Goal: Register for event/course

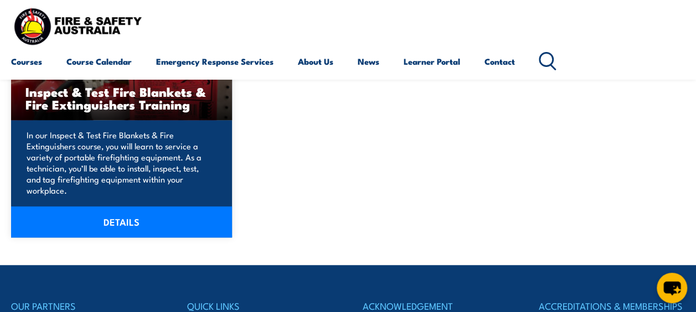
scroll to position [335, 0]
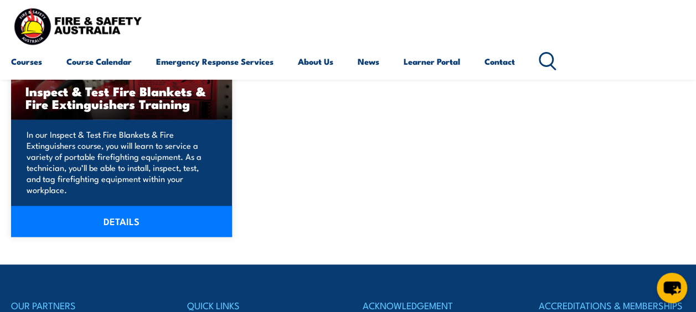
click at [159, 221] on link "DETAILS" at bounding box center [121, 221] width 221 height 31
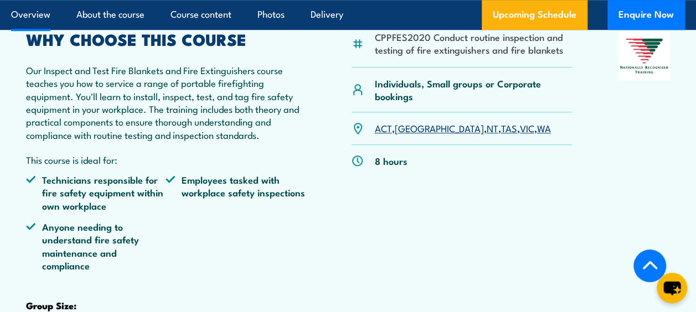
scroll to position [406, 0]
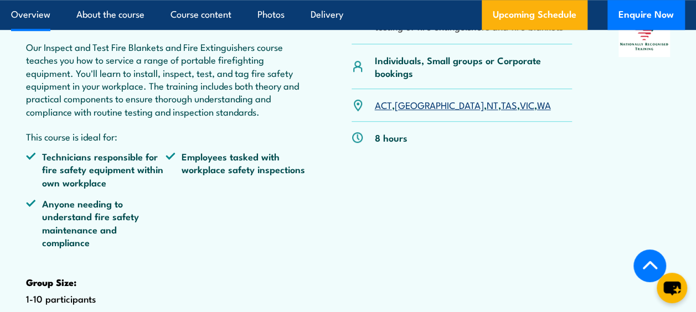
click at [536, 111] on link "WA" at bounding box center [543, 104] width 14 height 13
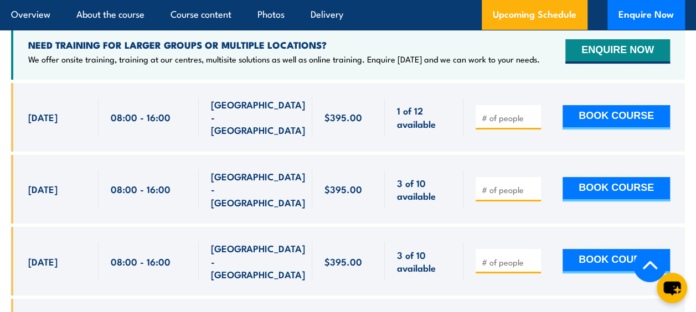
scroll to position [2116, 0]
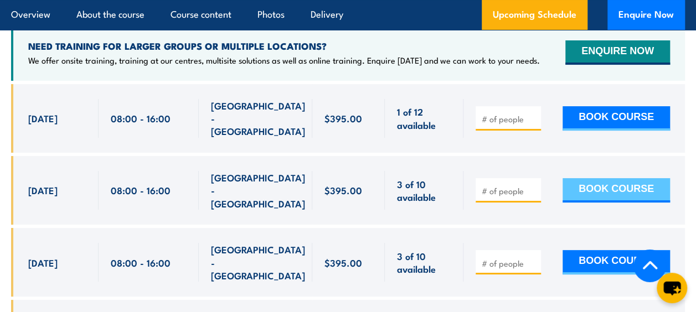
click at [631, 178] on button "BOOK COURSE" at bounding box center [615, 190] width 107 height 24
type input "1"
click at [579, 178] on button "BOOK COURSE" at bounding box center [615, 190] width 107 height 24
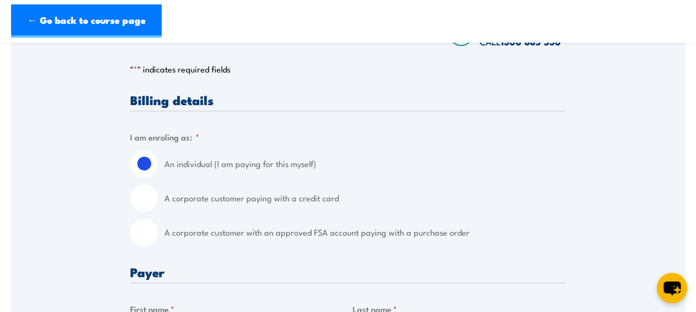
scroll to position [249, 0]
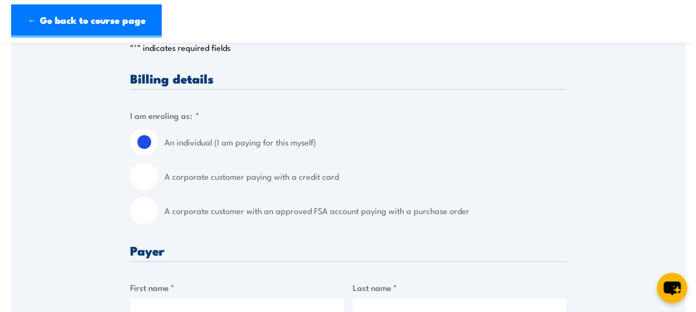
click at [152, 180] on input "A corporate customer paying with a credit card" at bounding box center [144, 177] width 28 height 28
radio input "true"
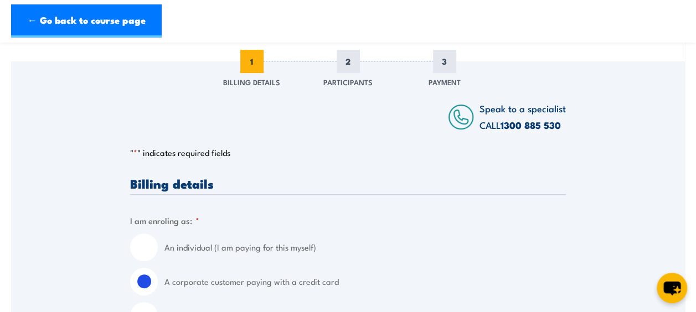
scroll to position [145, 0]
click at [143, 241] on input "An individual (I am paying for this myself)" at bounding box center [144, 246] width 28 height 28
radio input "true"
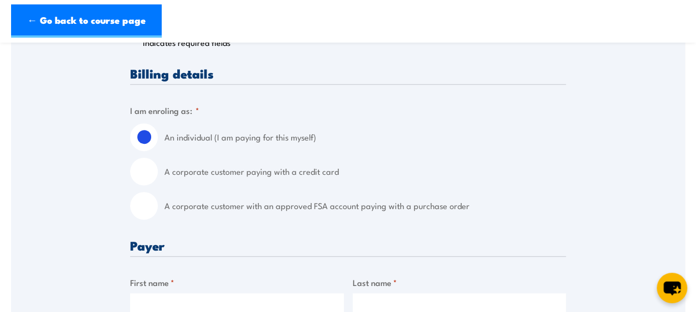
scroll to position [253, 0]
click at [148, 172] on input "A corporate customer paying with a credit card" at bounding box center [144, 172] width 28 height 28
radio input "true"
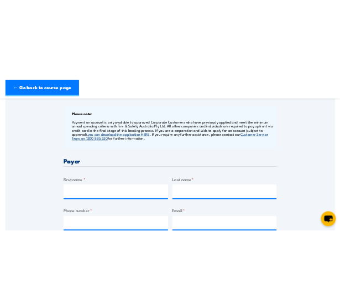
scroll to position [474, 0]
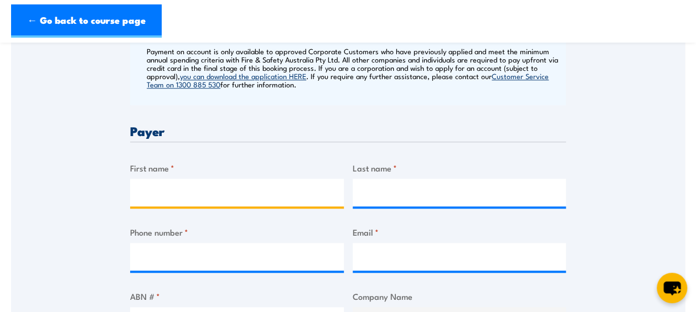
click at [194, 193] on input "First name *" at bounding box center [237, 193] width 214 height 28
type input "m"
type input "Mark"
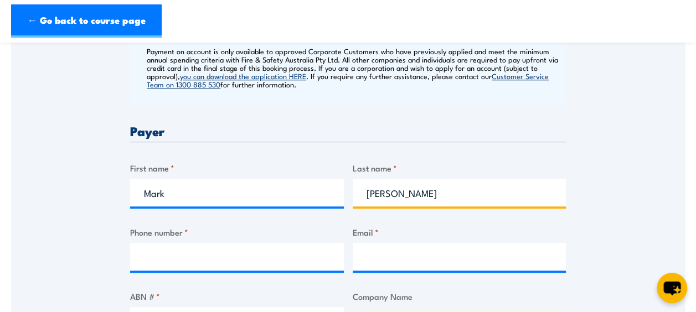
type input "Keogh"
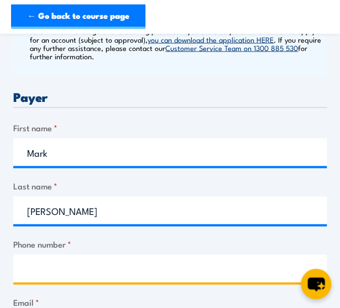
click at [61, 278] on input "Phone number *" at bounding box center [170, 268] width 314 height 28
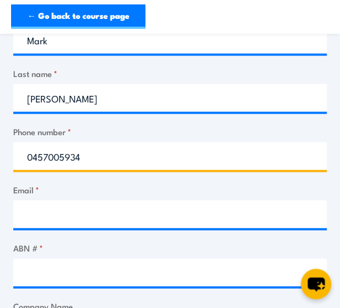
scroll to position [586, 0]
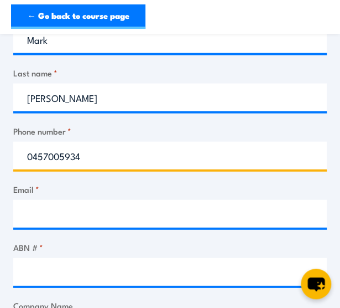
type input "0457005934"
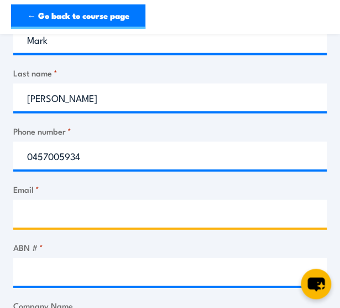
click at [55, 221] on input "Email *" at bounding box center [170, 214] width 314 height 28
type input "bookings@markkeoghtraining.com.au"
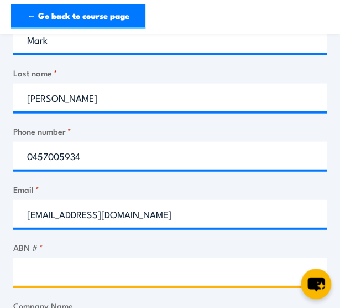
click at [61, 284] on input "ABN # *" at bounding box center [170, 272] width 314 height 28
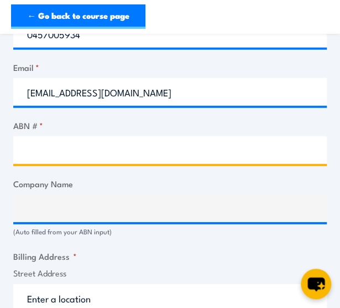
scroll to position [707, 0]
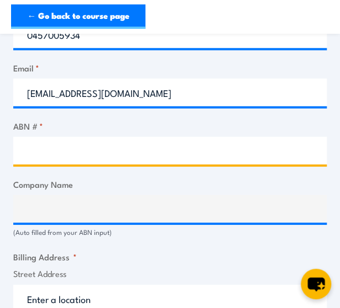
click at [55, 162] on input "ABN # *" at bounding box center [170, 151] width 314 height 28
paste input "62 654 139 045"
type input "62 654 139 045"
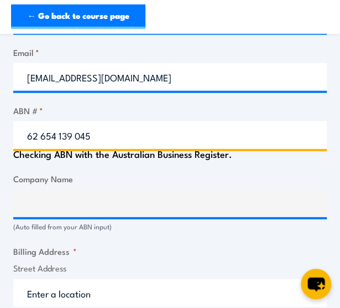
scroll to position [722, 0]
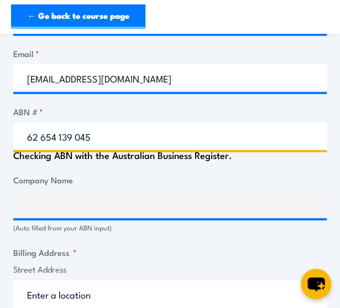
type input "MARK KEOGH PTY LTD"
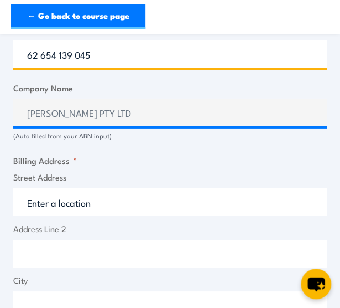
scroll to position [813, 0]
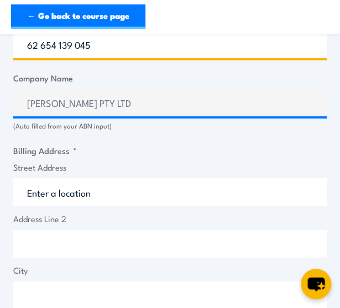
type input "62 654 139 045"
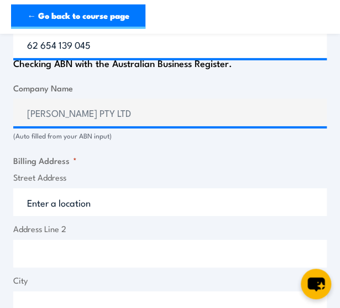
click at [98, 209] on input "Street Address" at bounding box center [170, 202] width 314 height 28
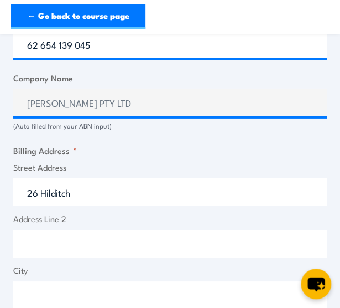
type input "26 Hilditch Avenue, Newman WA, Australia"
type input "26 Hilditch Ave"
type input "Newman"
type input "Western Australia"
type input "6753"
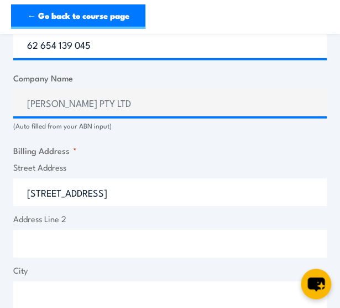
select select "Australia"
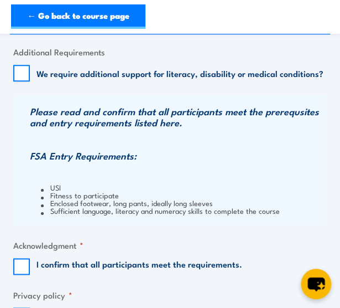
scroll to position [1287, 0]
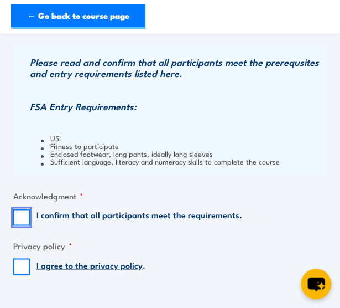
click at [21, 225] on input "I confirm that all participants meet the requirements." at bounding box center [21, 217] width 17 height 17
checkbox input "true"
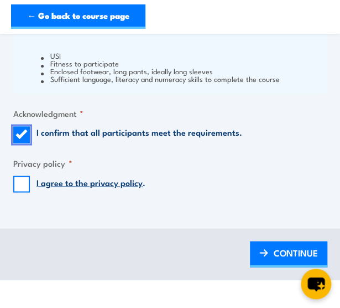
scroll to position [1370, 0]
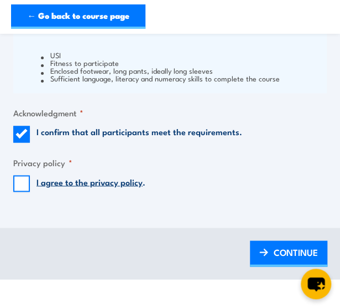
click at [24, 183] on fieldset "Privacy policy * I agree to the privacy policy ." at bounding box center [170, 173] width 314 height 36
click at [22, 191] on input "I agree to the privacy policy ." at bounding box center [21, 183] width 17 height 17
checkbox input "true"
click at [289, 260] on span "CONTINUE" at bounding box center [296, 251] width 44 height 20
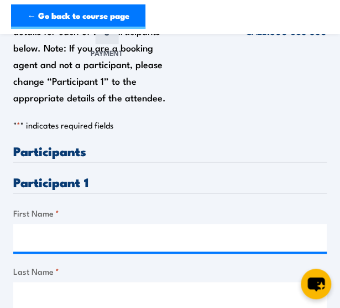
scroll to position [216, 0]
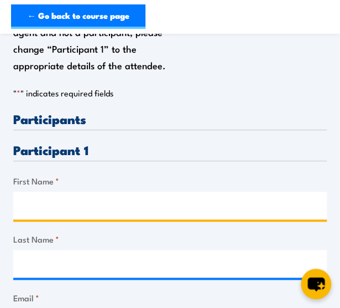
click at [158, 215] on input "First Name *" at bounding box center [170, 205] width 314 height 28
type input "Abbie"
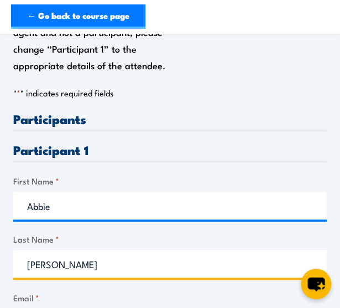
type input "Nugent"
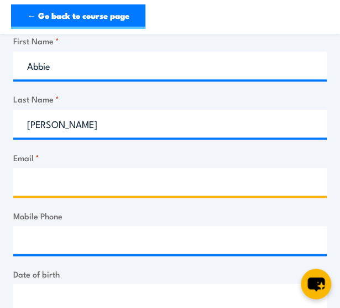
scroll to position [392, 0]
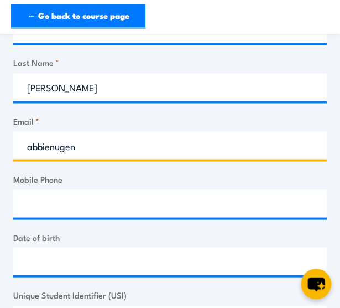
type input "abbienugent82@gmail.com"
type input "0407989225"
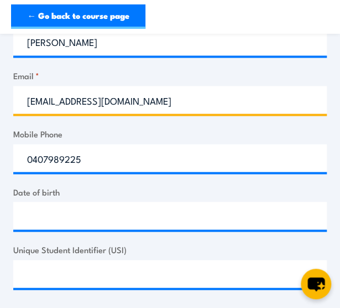
scroll to position [440, 0]
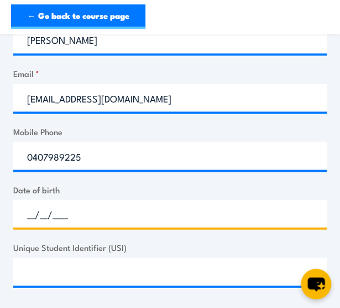
click at [149, 227] on input "__/__/____" at bounding box center [170, 213] width 314 height 28
type input "10/12/1982"
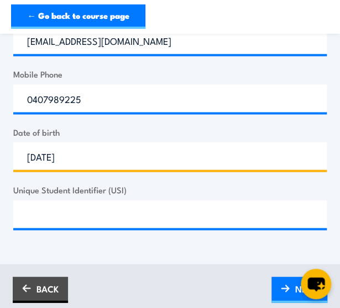
scroll to position [498, 0]
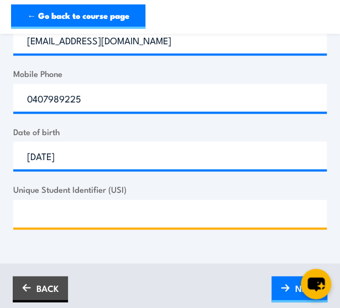
click at [141, 223] on input "Unique Student Identifier (USI)" at bounding box center [170, 213] width 314 height 28
type input "m"
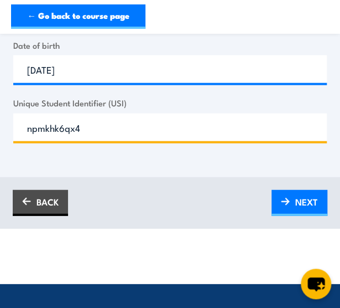
scroll to position [584, 0]
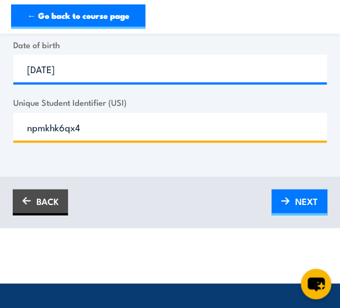
type input "npmkhk6qx4"
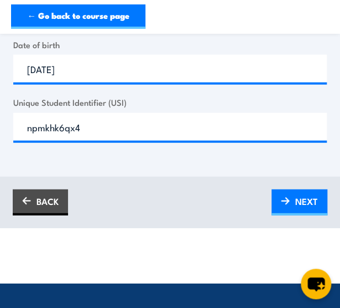
click at [289, 202] on link "NEXT" at bounding box center [300, 202] width 56 height 26
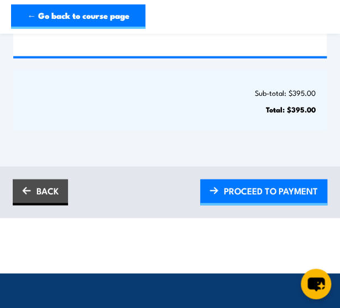
scroll to position [375, 0]
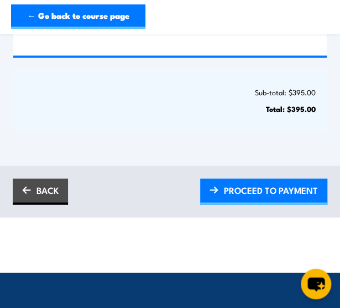
click at [289, 200] on span "PROCEED TO PAYMENT" at bounding box center [271, 189] width 94 height 20
